Goal: Find specific page/section: Find specific page/section

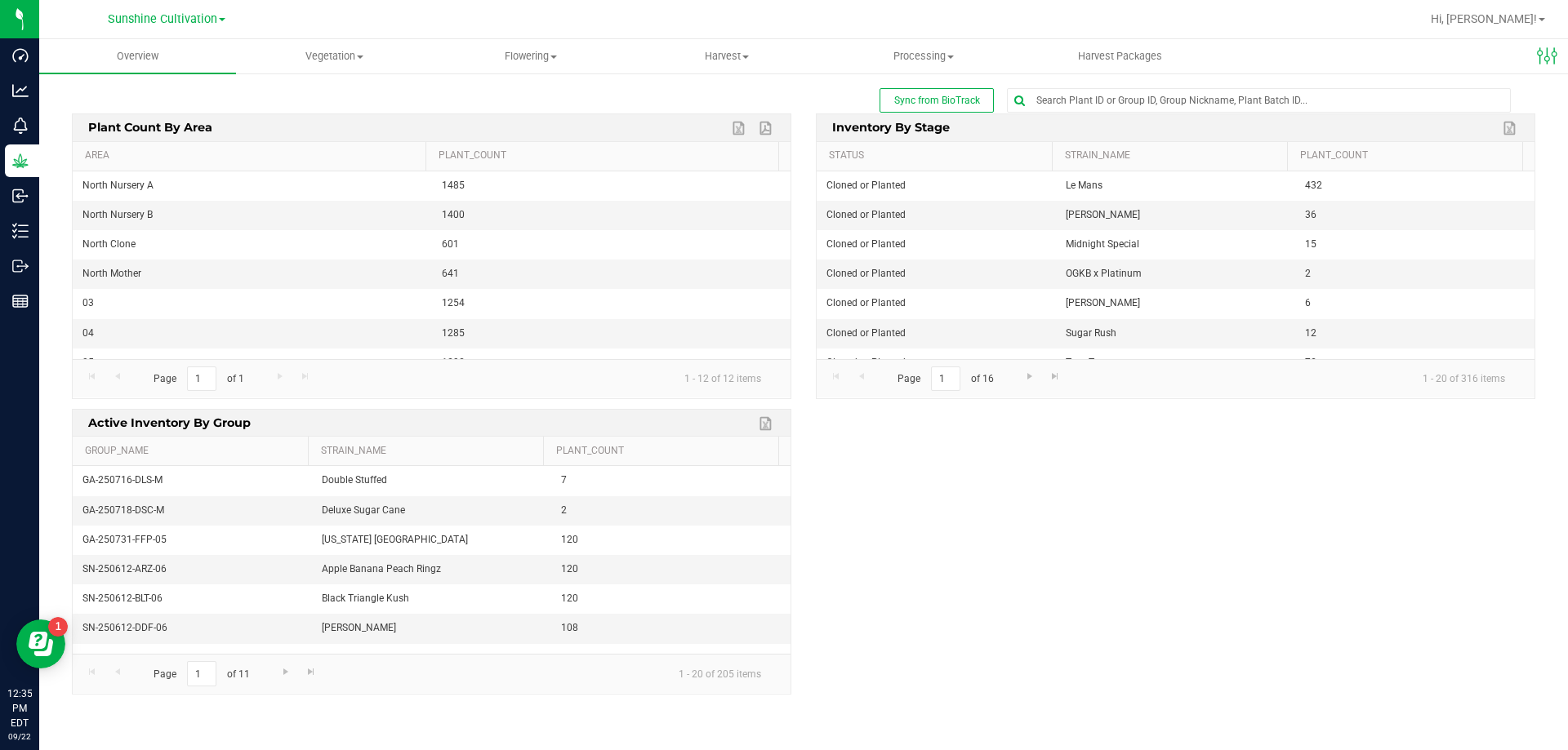
click at [154, 31] on div "Sunshine Cultivation" at bounding box center [166, 20] width 238 height 25
click at [155, 24] on span "Sunshine Cultivation" at bounding box center [162, 20] width 109 height 15
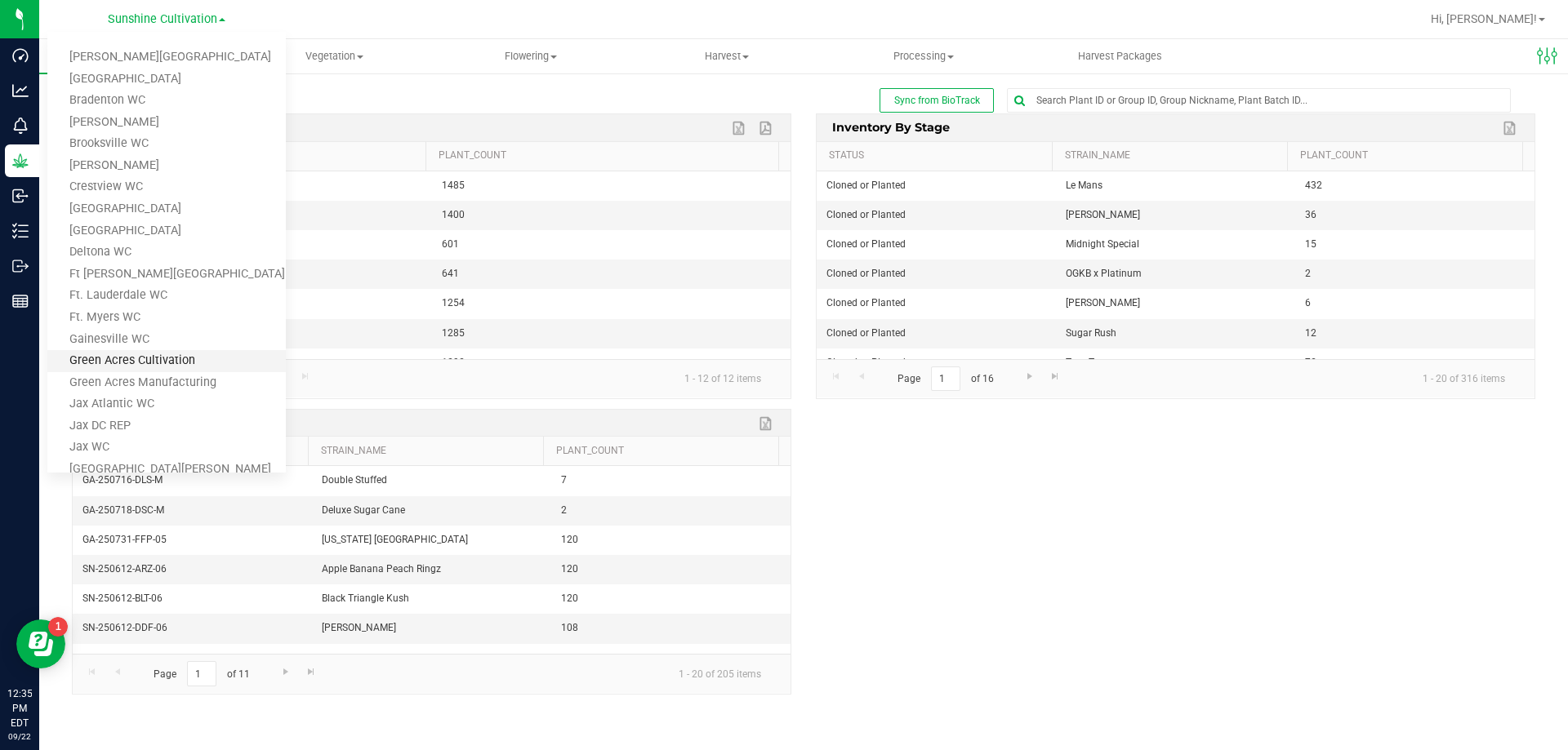
click at [179, 363] on link "Green Acres Cultivation" at bounding box center [166, 361] width 238 height 22
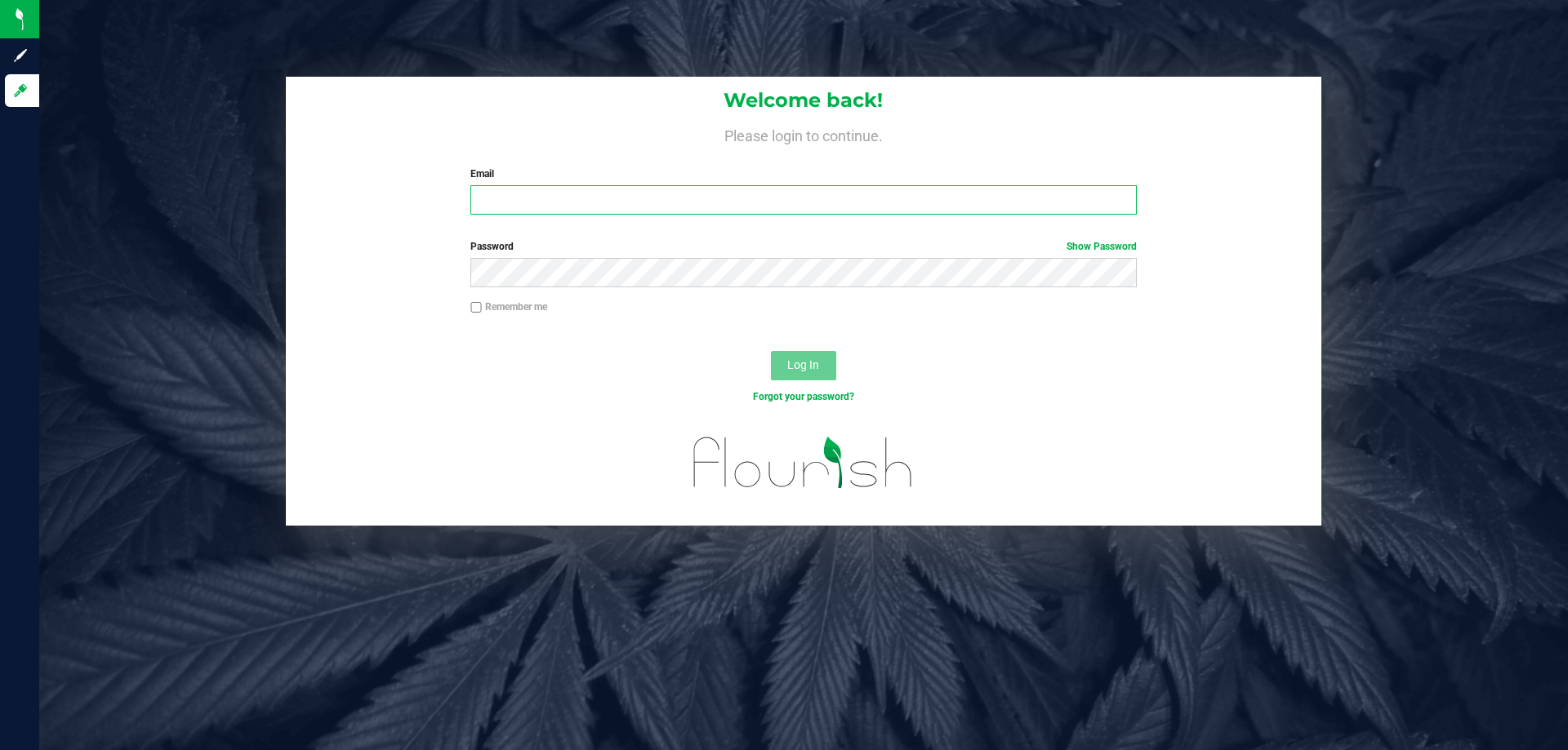
click at [540, 191] on input "Email" at bounding box center [803, 200] width 665 height 29
type input "[EMAIL_ADDRESS][DOMAIN_NAME]"
click at [790, 360] on span "Log In" at bounding box center [803, 364] width 32 height 13
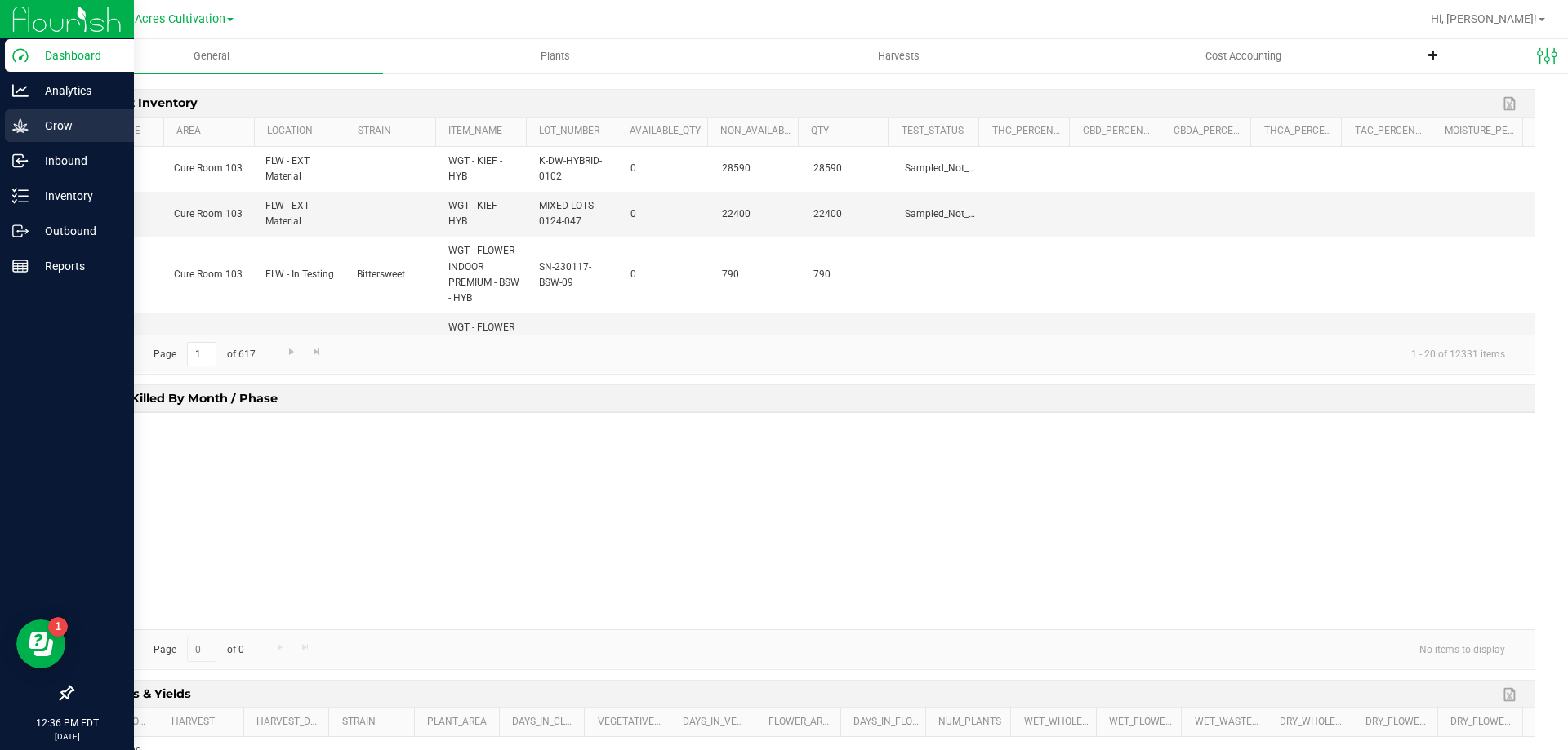
click at [13, 119] on icon at bounding box center [21, 125] width 17 height 17
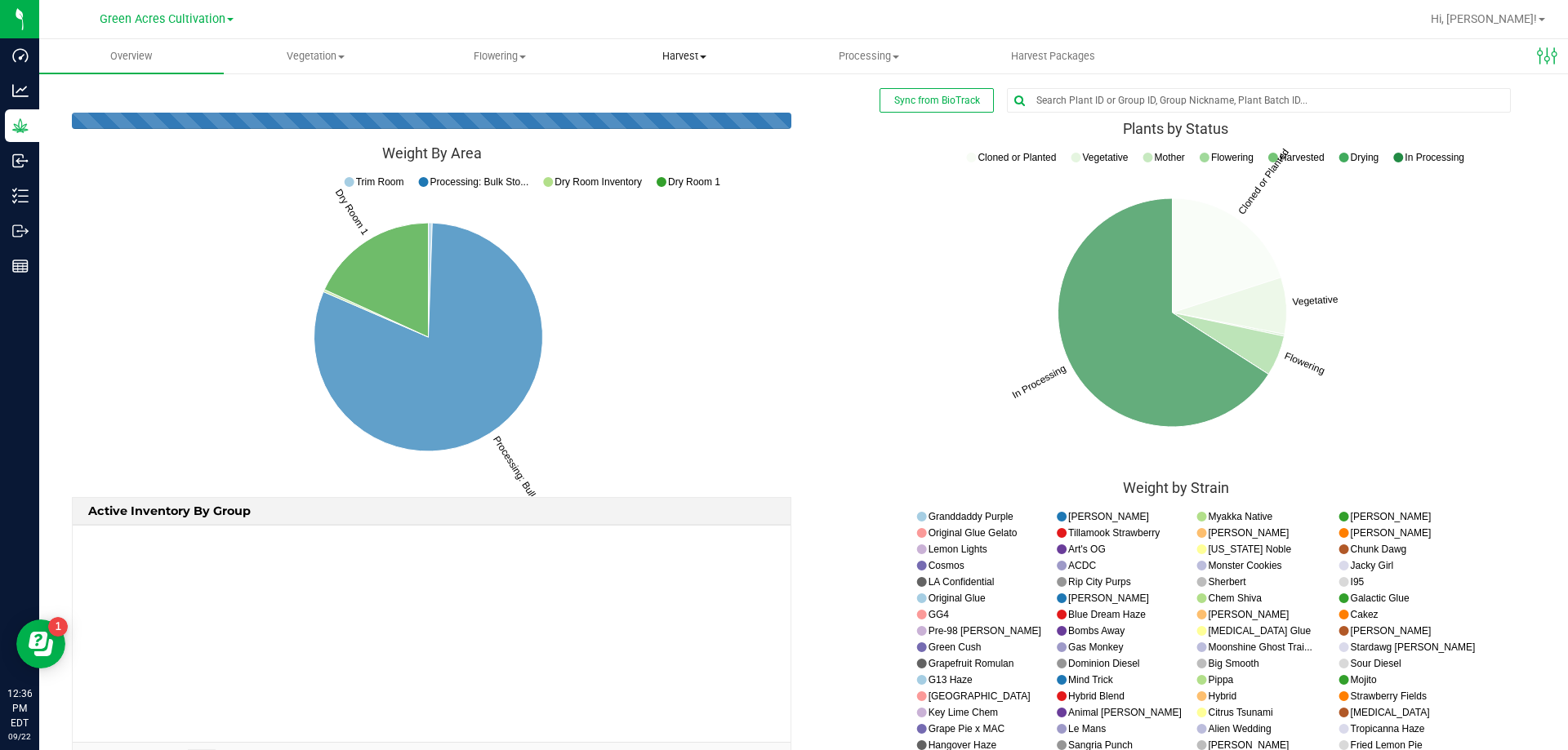
click at [690, 61] on span "Harvest" at bounding box center [684, 56] width 183 height 15
click at [1098, 104] on input "text" at bounding box center [1259, 100] width 502 height 22
type input "ga-"
click at [647, 59] on span "Harvest" at bounding box center [684, 56] width 185 height 15
click at [680, 57] on span "Harvest" at bounding box center [684, 56] width 185 height 15
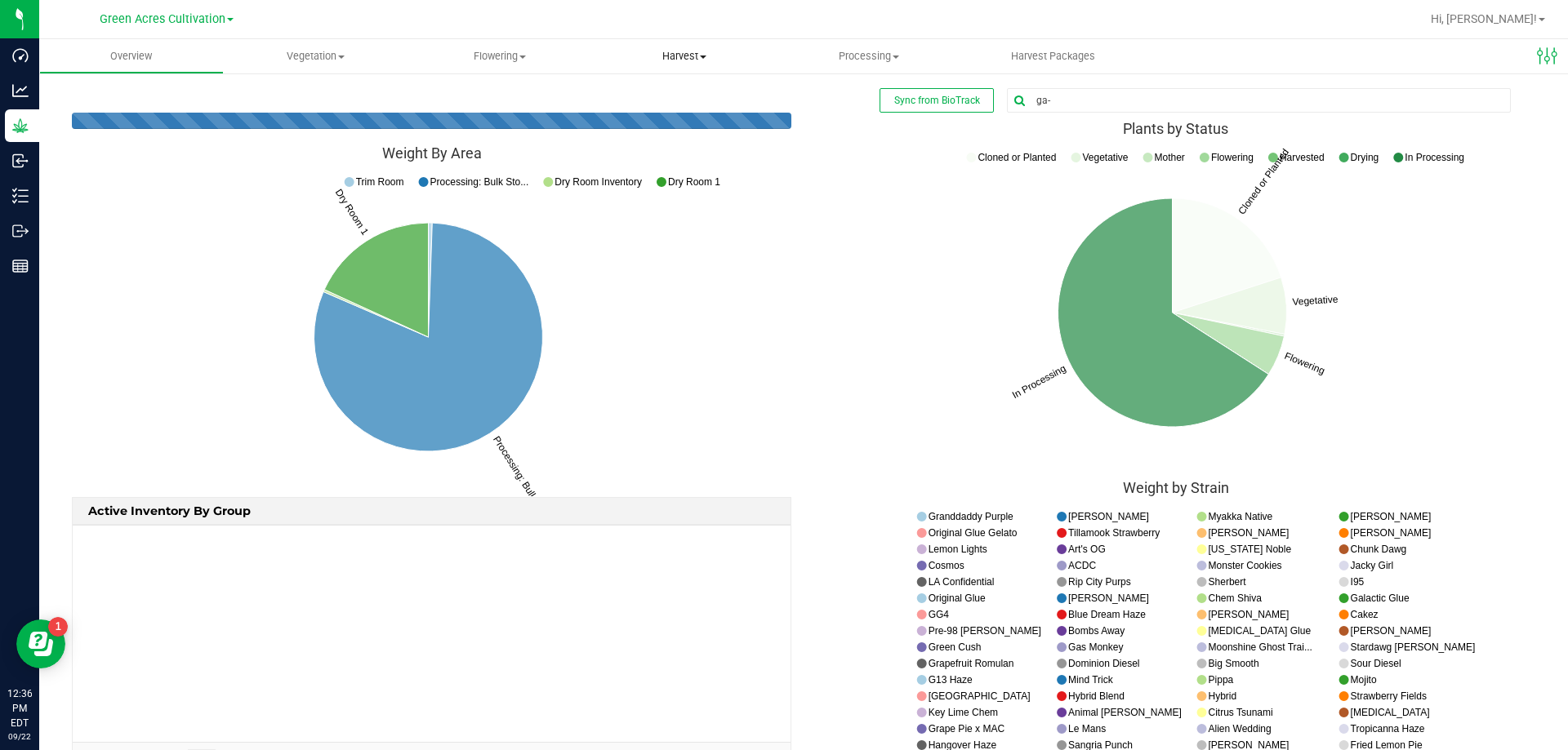
click at [680, 57] on span "Harvest" at bounding box center [684, 56] width 185 height 15
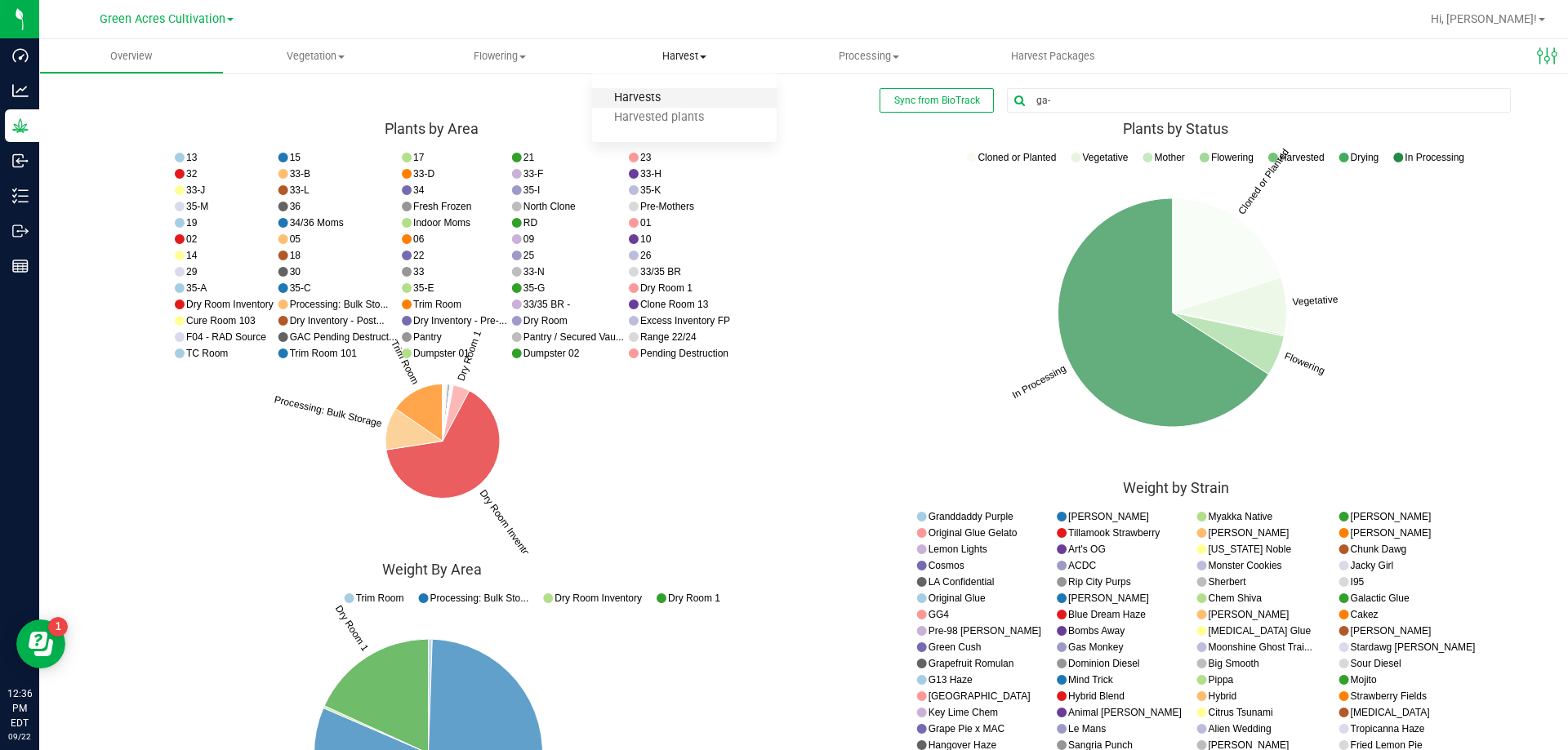
click at [657, 92] on span "Harvests" at bounding box center [637, 99] width 91 height 14
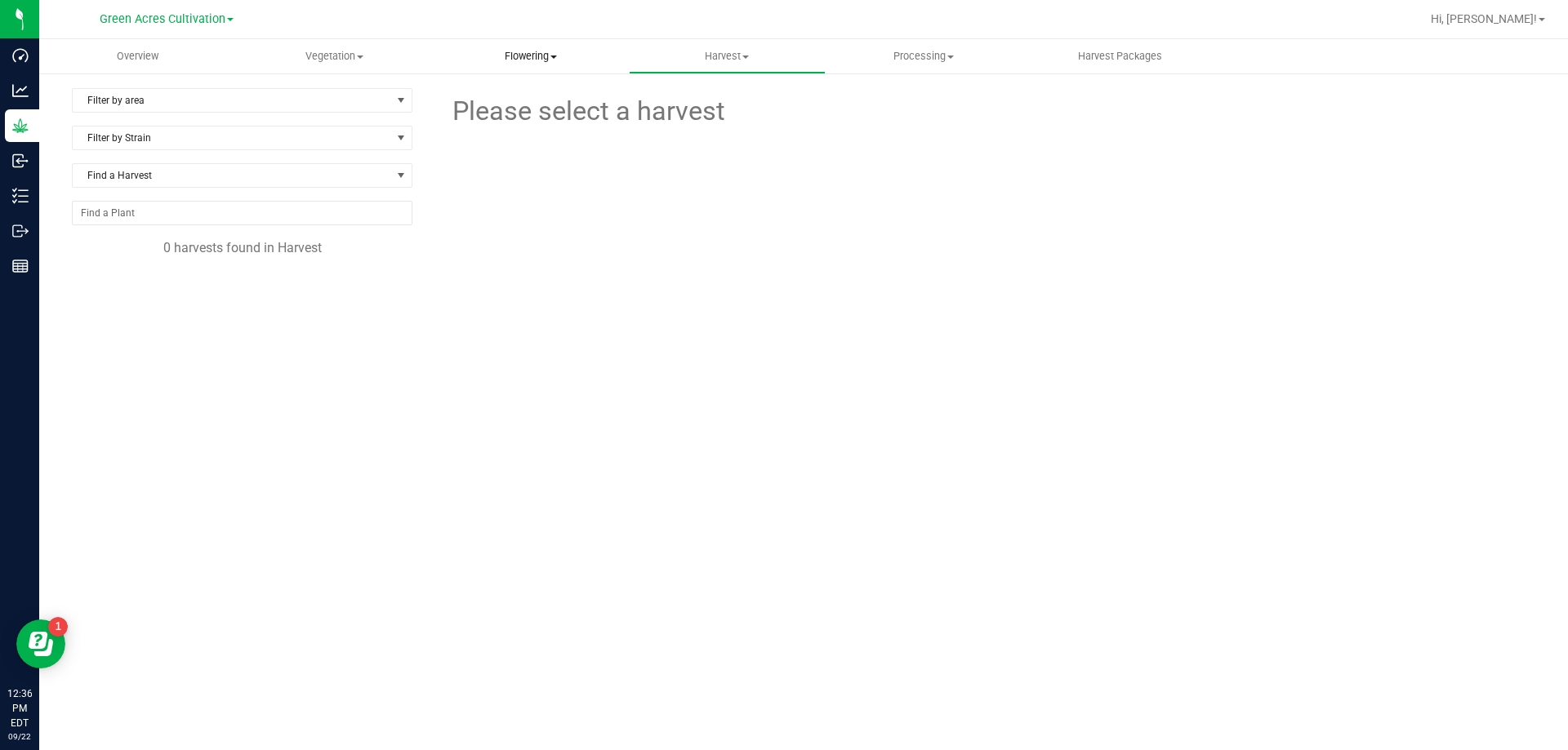
click at [535, 56] on span "Flowering" at bounding box center [530, 56] width 195 height 15
click at [949, 58] on span at bounding box center [951, 57] width 7 height 3
click at [924, 131] on span "Completed harvests" at bounding box center [901, 138] width 150 height 14
